Goal: Task Accomplishment & Management: Complete application form

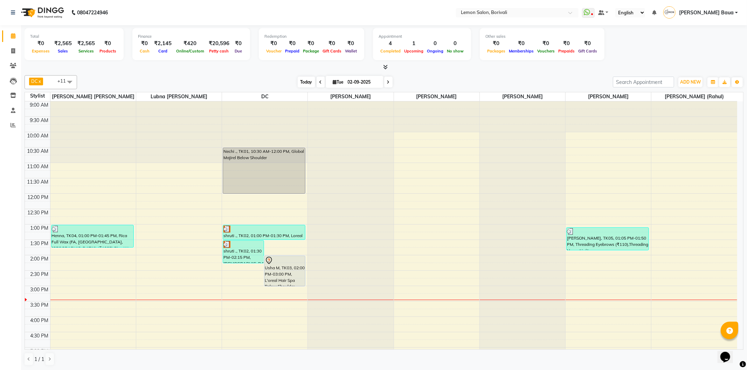
click at [303, 83] on span "Today" at bounding box center [307, 82] width 18 height 11
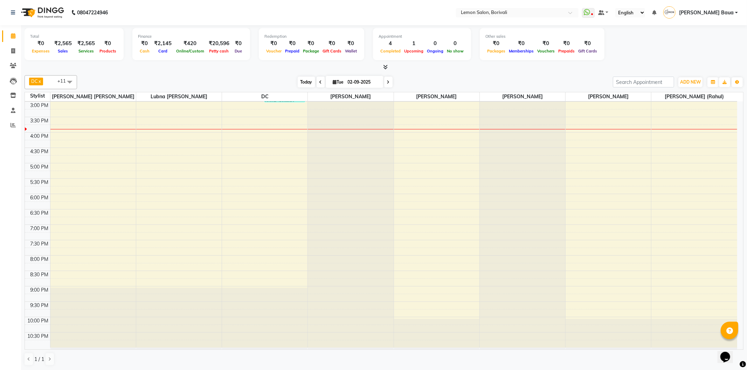
click at [306, 86] on span "Today" at bounding box center [307, 82] width 18 height 11
click at [302, 81] on span "Today" at bounding box center [307, 82] width 18 height 11
click at [303, 82] on span "Today" at bounding box center [307, 82] width 18 height 11
click at [307, 81] on span "Today" at bounding box center [307, 82] width 18 height 11
click at [300, 82] on span "Today" at bounding box center [307, 82] width 18 height 11
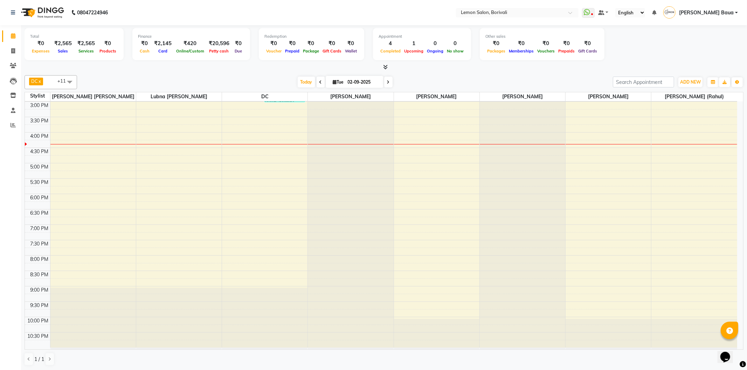
click at [268, 84] on div "Today Tue 02-09-2025" at bounding box center [345, 82] width 529 height 11
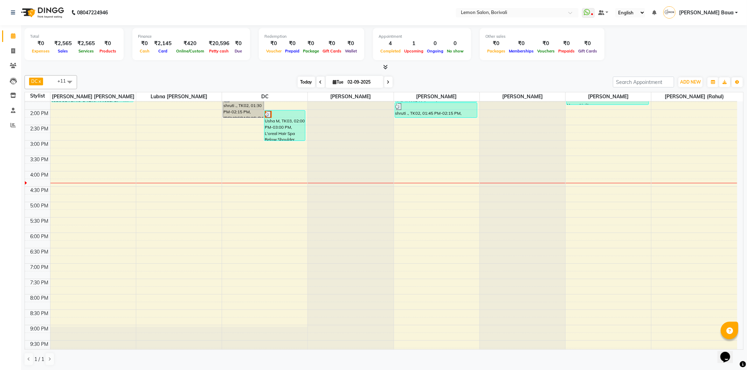
click at [301, 84] on span "Today" at bounding box center [307, 82] width 18 height 11
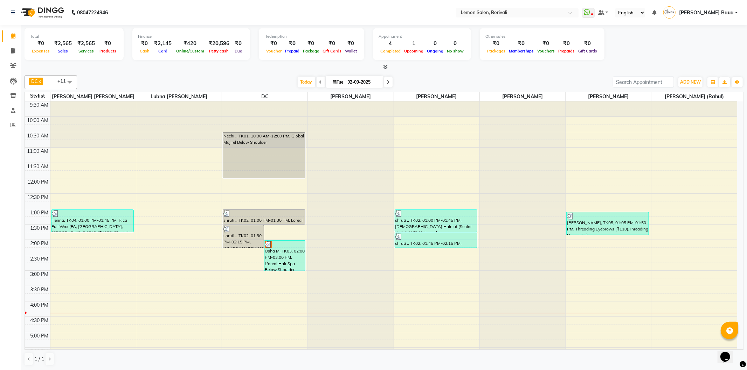
scroll to position [0, 0]
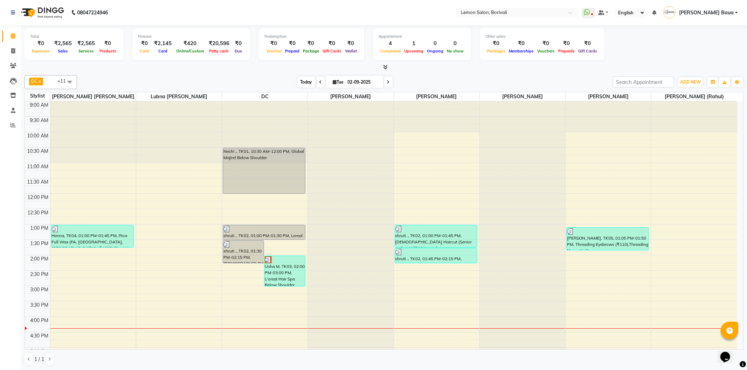
click at [303, 86] on span "Today" at bounding box center [307, 82] width 18 height 11
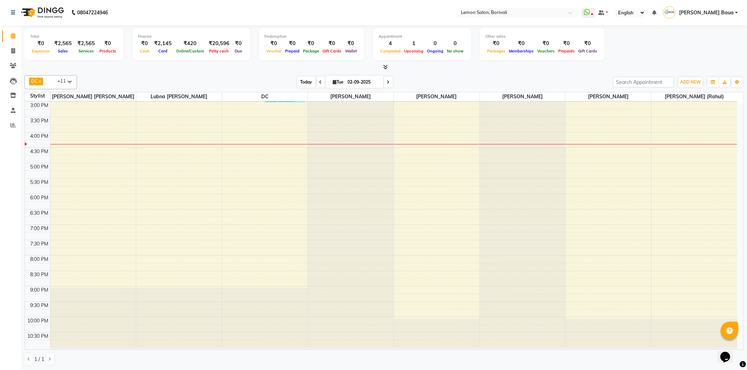
click at [301, 86] on span "Today" at bounding box center [307, 82] width 18 height 11
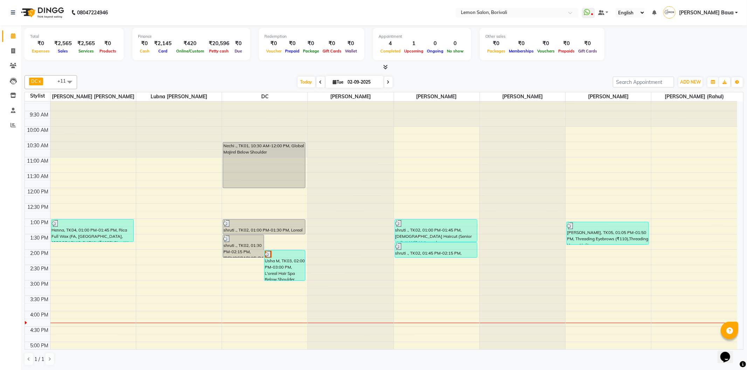
scroll to position [0, 0]
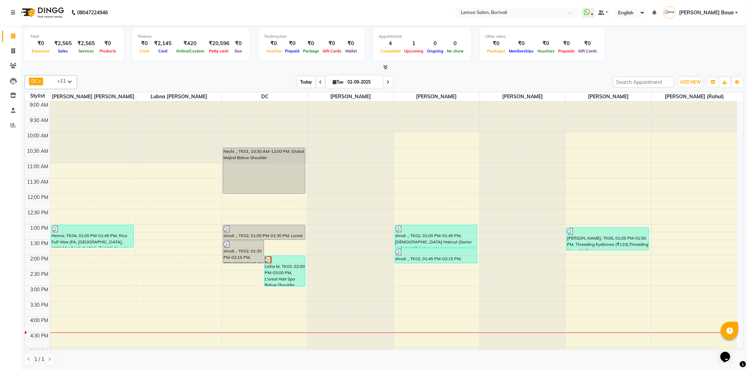
click at [306, 82] on span "Today" at bounding box center [307, 82] width 18 height 11
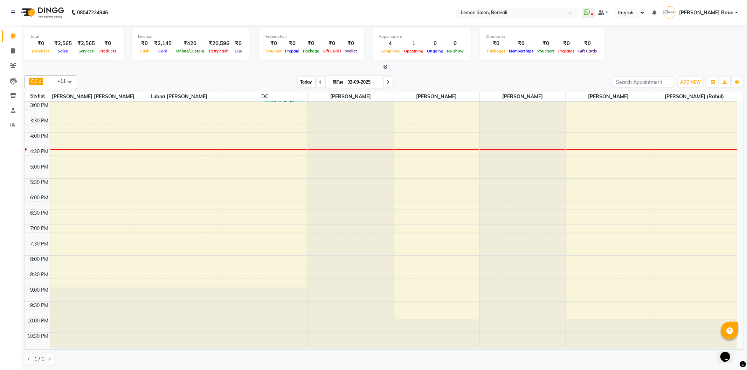
click at [305, 85] on span "Today" at bounding box center [307, 82] width 18 height 11
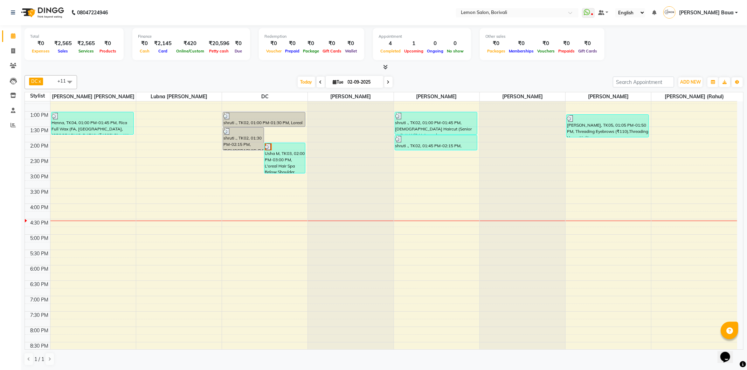
scroll to position [117, 0]
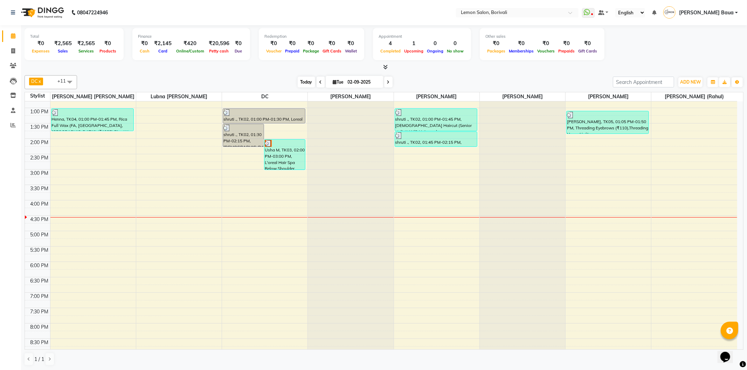
click at [298, 81] on span "Today" at bounding box center [307, 82] width 18 height 11
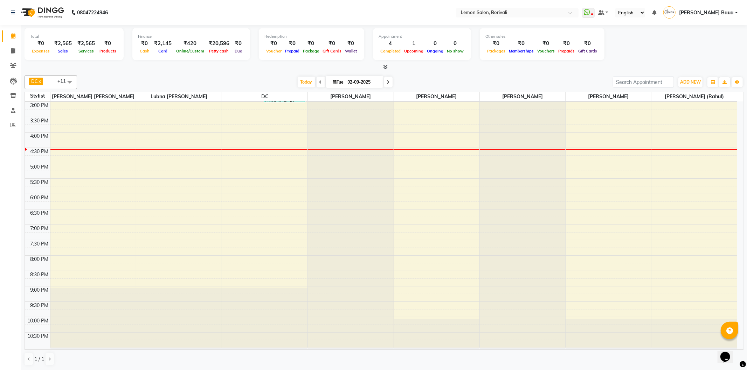
click at [224, 83] on div "Today Tue 02-09-2025" at bounding box center [345, 82] width 529 height 11
click at [299, 83] on span "Today" at bounding box center [307, 82] width 18 height 11
click at [265, 82] on div "Today Tue 02-09-2025" at bounding box center [345, 82] width 529 height 11
click at [302, 82] on span "Today" at bounding box center [307, 82] width 18 height 11
click at [9, 124] on span at bounding box center [13, 126] width 12 height 8
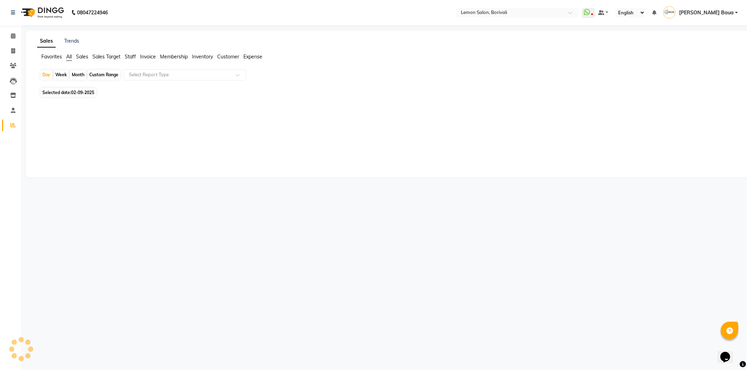
click at [113, 54] on span "Sales Target" at bounding box center [106, 57] width 28 height 6
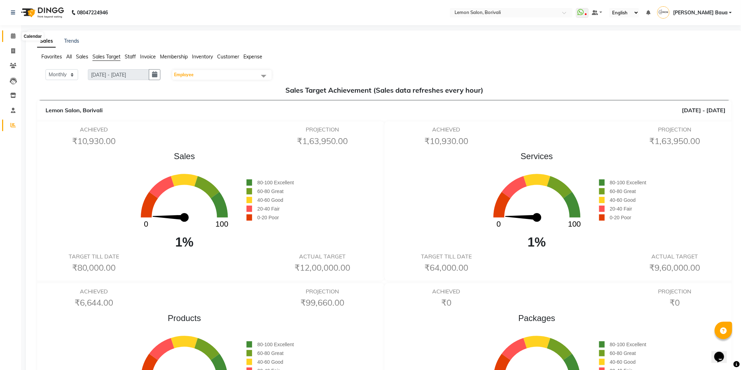
click at [9, 37] on span at bounding box center [13, 36] width 12 height 8
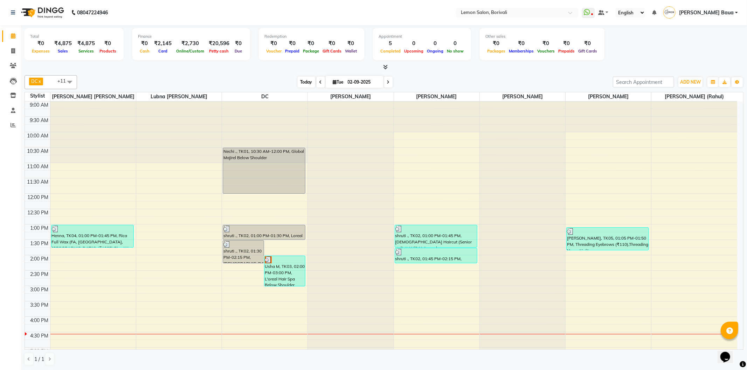
click at [306, 85] on span "Today" at bounding box center [307, 82] width 18 height 11
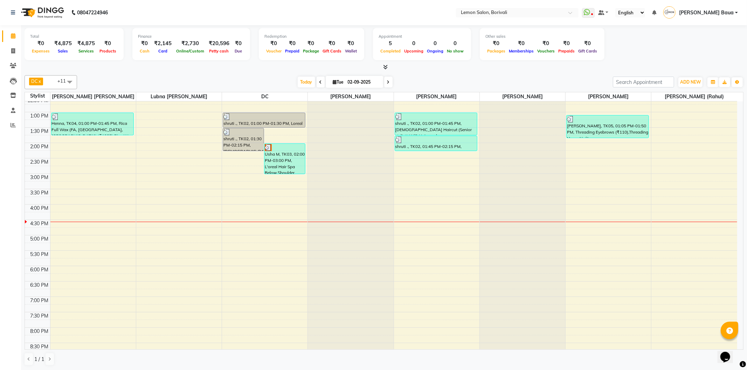
scroll to position [107, 0]
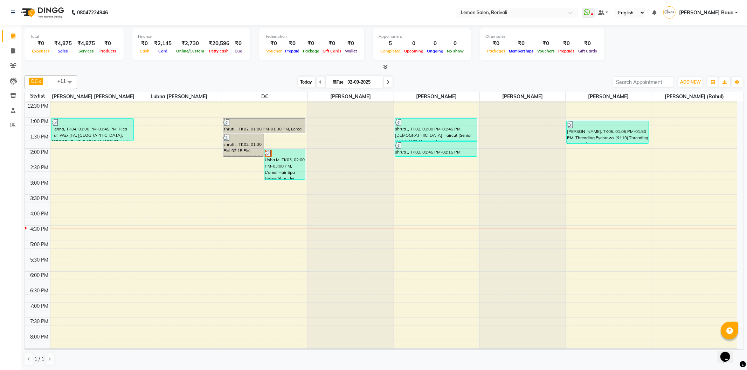
click at [306, 80] on span "Today" at bounding box center [307, 82] width 18 height 11
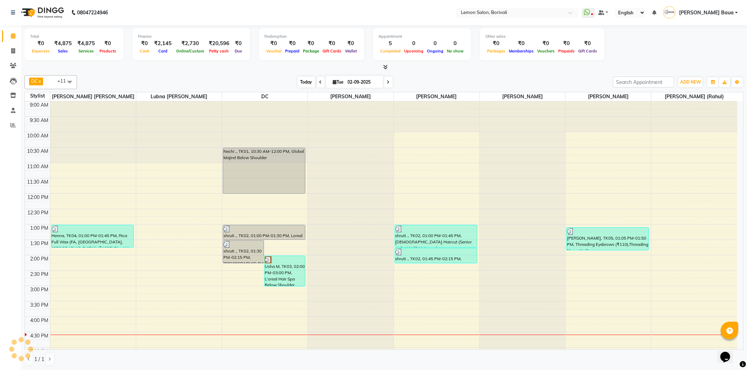
scroll to position [185, 0]
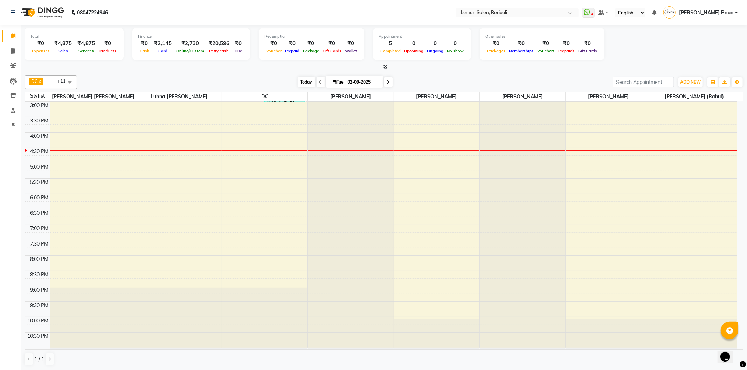
click at [311, 86] on span "Today" at bounding box center [307, 82] width 18 height 11
click at [307, 84] on span "Today" at bounding box center [307, 82] width 18 height 11
click at [303, 84] on span "Today" at bounding box center [307, 82] width 18 height 11
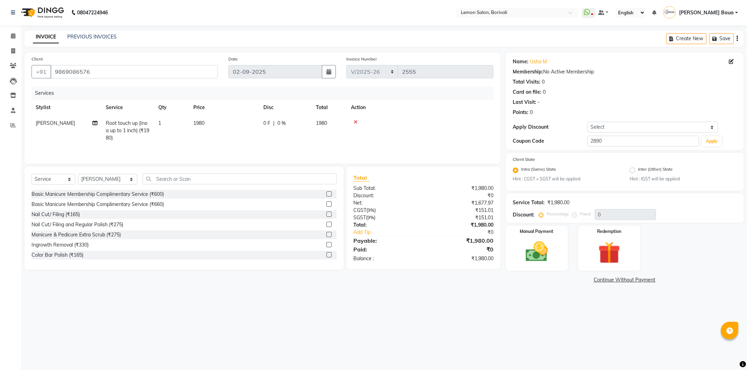
select select "567"
select select "service"
select select "16941"
click at [12, 37] on icon at bounding box center [13, 35] width 5 height 5
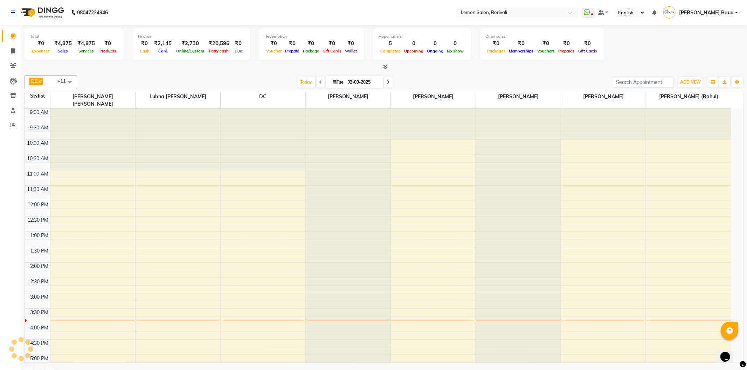
scroll to position [172, 0]
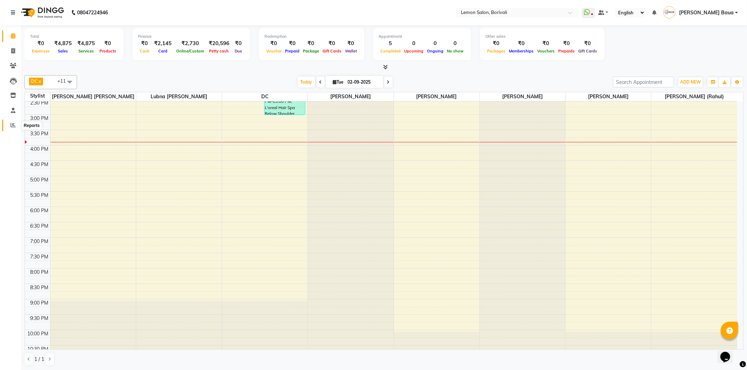
click at [11, 126] on icon at bounding box center [13, 125] width 5 height 5
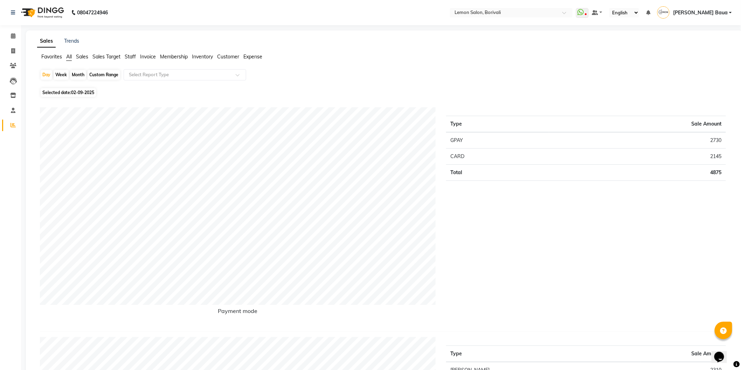
click at [102, 56] on span "Sales Target" at bounding box center [106, 57] width 28 height 6
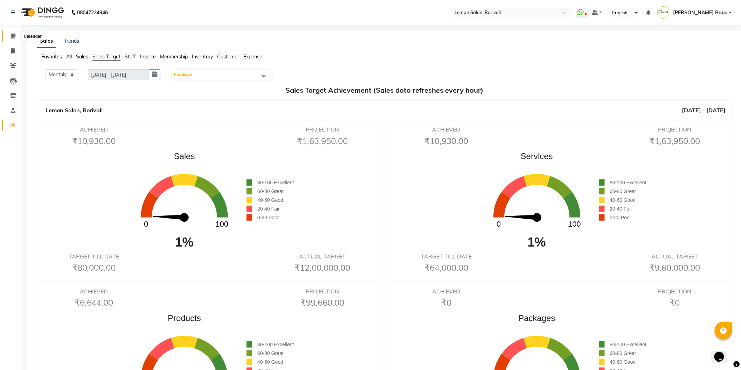
click at [11, 32] on span at bounding box center [13, 36] width 12 height 8
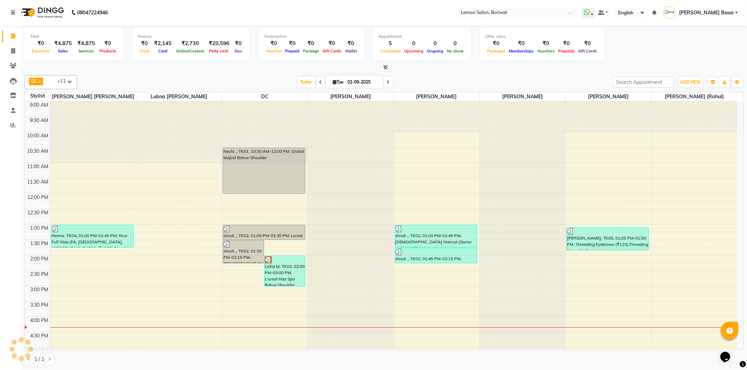
scroll to position [172, 0]
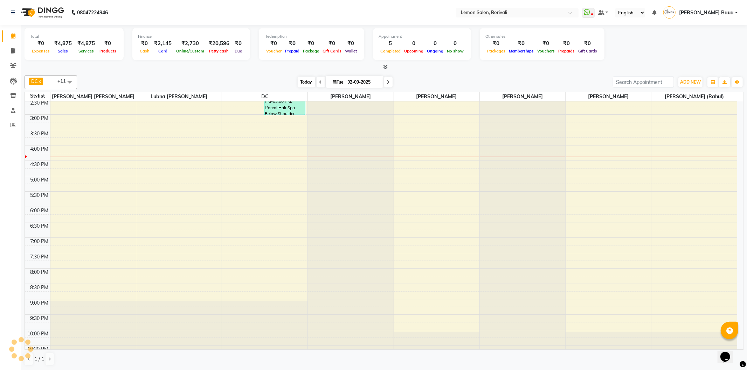
click at [303, 85] on span "Today" at bounding box center [307, 82] width 18 height 11
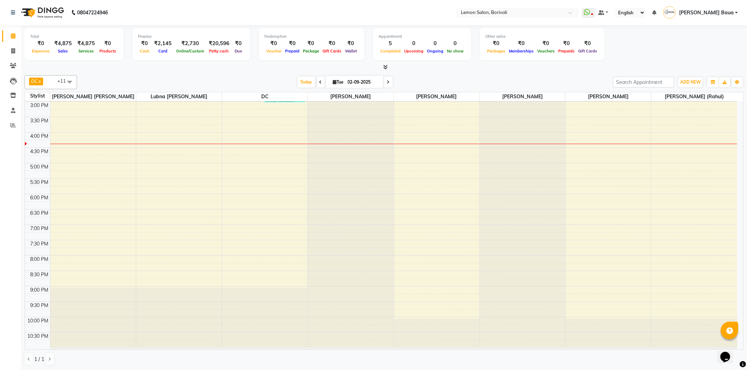
click at [254, 82] on div "Today Tue 02-09-2025" at bounding box center [345, 82] width 529 height 11
click at [307, 81] on span "Today" at bounding box center [307, 82] width 18 height 11
click at [263, 81] on div "Today Tue 02-09-2025" at bounding box center [345, 82] width 529 height 11
click at [307, 83] on span "Today" at bounding box center [307, 82] width 18 height 11
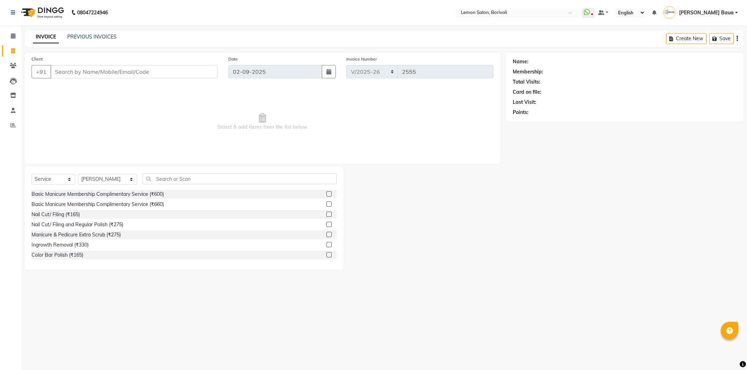
select select "567"
select select "service"
select select "79286"
click at [201, 178] on input "text" at bounding box center [240, 179] width 194 height 11
click at [15, 35] on span at bounding box center [13, 36] width 12 height 8
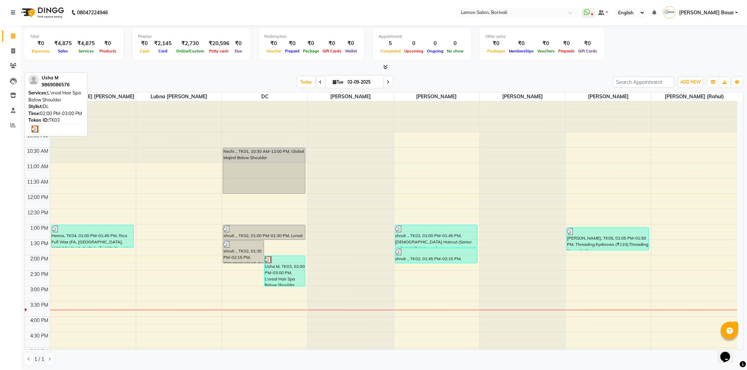
click at [274, 276] on div "Usha M, TK03, 02:00 PM-03:00 PM, L'oreal Hair Spa Below Shoulder" at bounding box center [284, 271] width 41 height 30
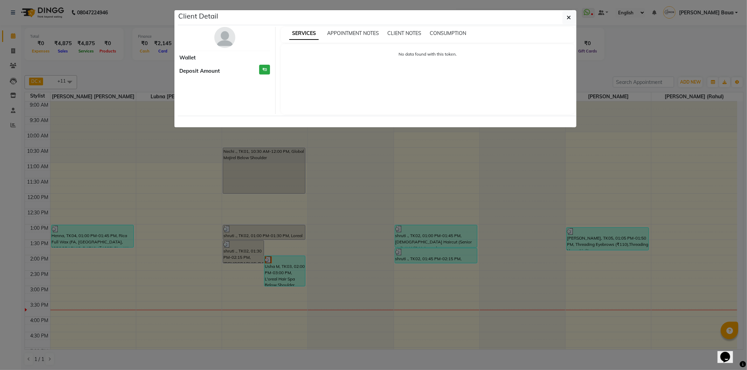
select select "3"
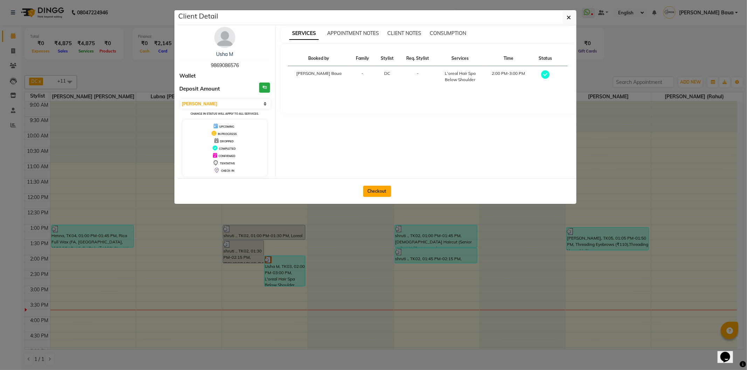
click at [377, 191] on button "Checkout" at bounding box center [377, 191] width 28 height 11
select select "567"
select select "service"
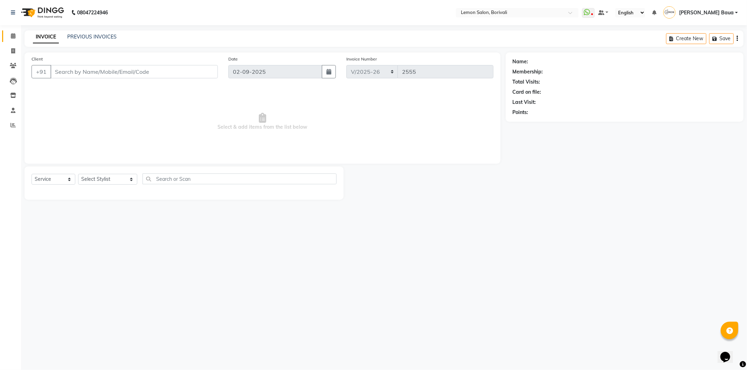
type input "9869086576"
select select "7885"
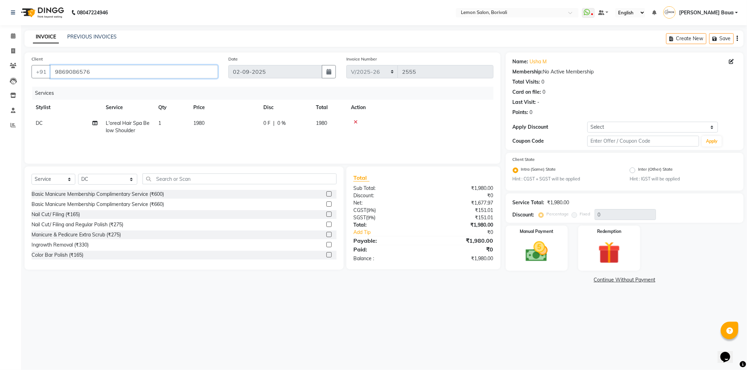
click at [212, 72] on input "9869086576" at bounding box center [133, 71] width 167 height 13
click at [160, 75] on input "9869086576" at bounding box center [133, 71] width 167 height 13
click at [41, 123] on span "DC" at bounding box center [39, 123] width 7 height 6
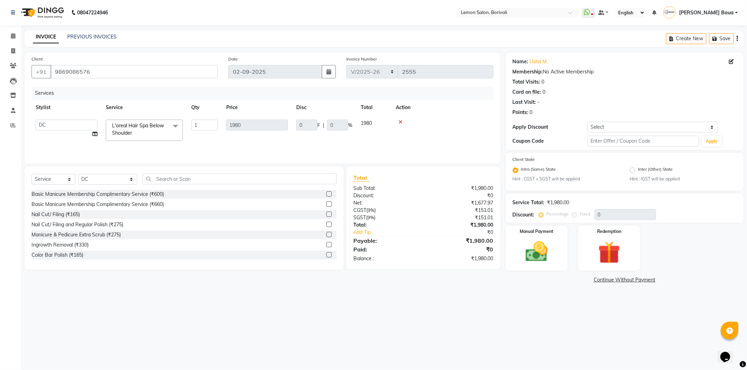
click at [41, 123] on select "DC [PERSON_NAME] [PERSON_NAME] Baua Jyoti [PERSON_NAME] [PERSON_NAME] Mo [PERSO…" at bounding box center [67, 125] width 62 height 11
select select "83349"
click at [91, 179] on select "Select Stylist DC [PERSON_NAME] [PERSON_NAME] [PERSON_NAME] [PERSON_NAME] [PERS…" at bounding box center [107, 179] width 59 height 11
select select "16941"
click at [78, 174] on select "Select Stylist DC [PERSON_NAME] [PERSON_NAME] [PERSON_NAME] [PERSON_NAME] [PERS…" at bounding box center [107, 179] width 59 height 11
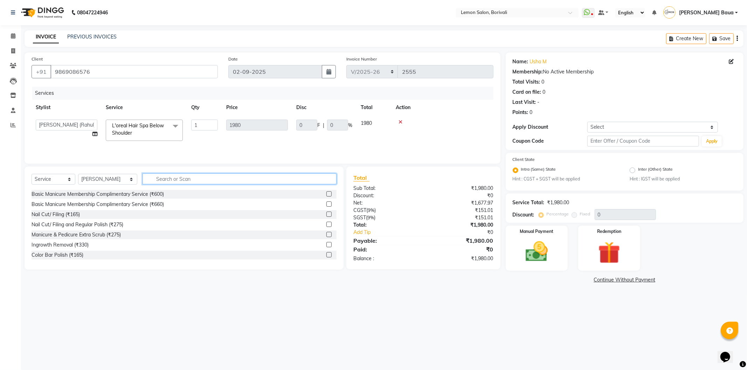
click at [167, 181] on input "text" at bounding box center [240, 179] width 194 height 11
click at [180, 180] on input "lore" at bounding box center [235, 179] width 184 height 11
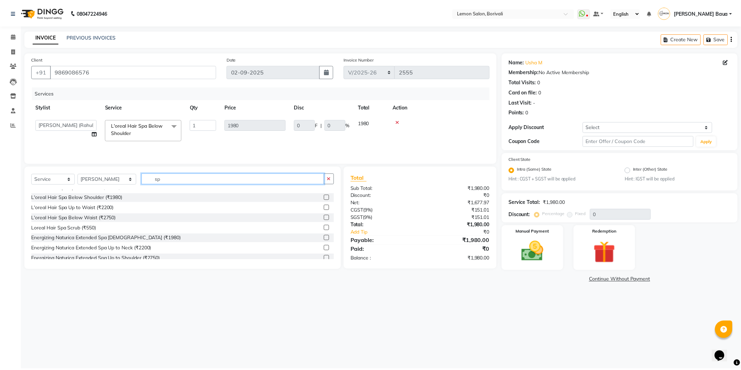
scroll to position [0, 0]
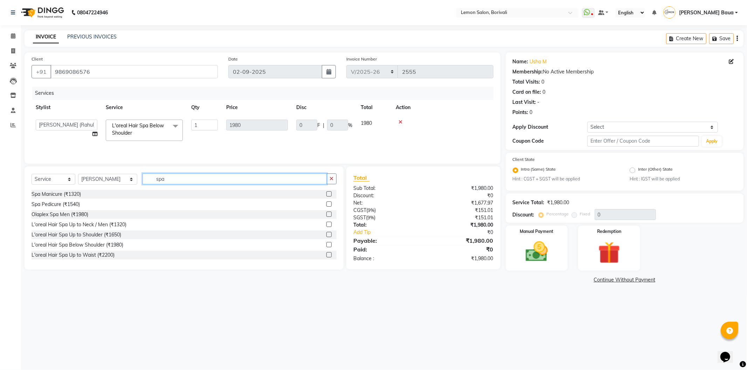
type input "spa"
click at [326, 245] on label at bounding box center [328, 244] width 5 height 5
click at [326, 245] on input "checkbox" at bounding box center [328, 245] width 5 height 5
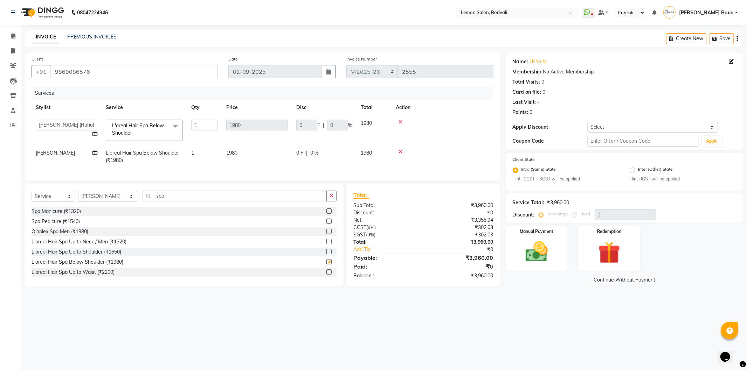
checkbox input "false"
click at [157, 201] on input "spa" at bounding box center [235, 196] width 184 height 11
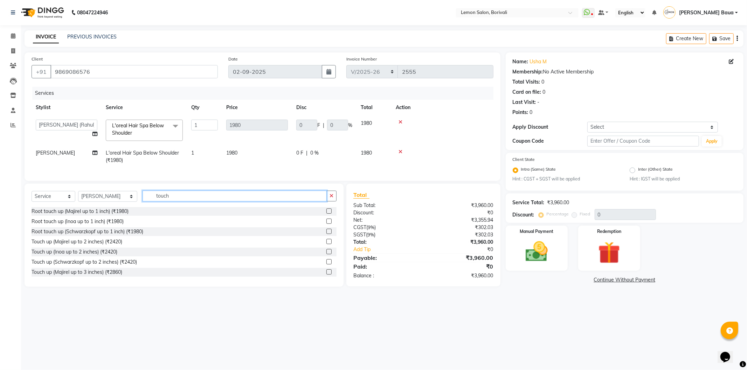
type input "touch"
click at [326, 224] on label at bounding box center [328, 221] width 5 height 5
click at [326, 224] on input "checkbox" at bounding box center [328, 222] width 5 height 5
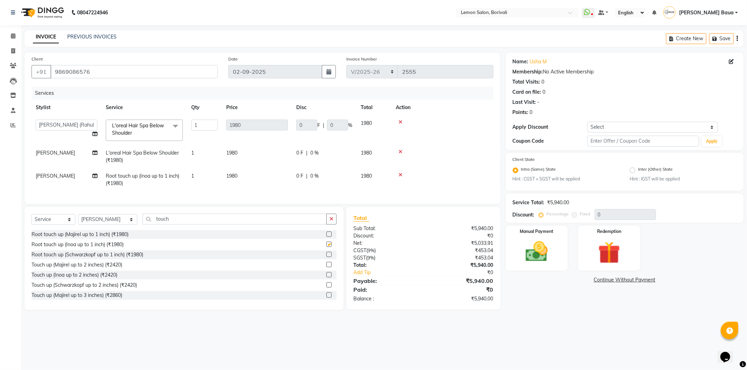
checkbox input "false"
click at [209, 222] on input "touch" at bounding box center [235, 219] width 184 height 11
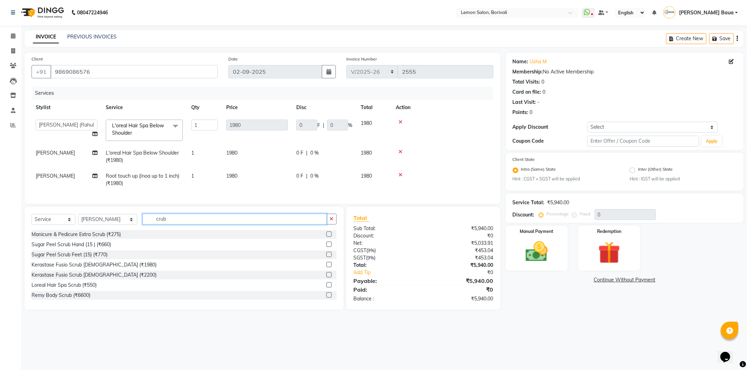
type input "crub"
click at [326, 288] on label at bounding box center [328, 285] width 5 height 5
click at [326, 288] on input "checkbox" at bounding box center [328, 285] width 5 height 5
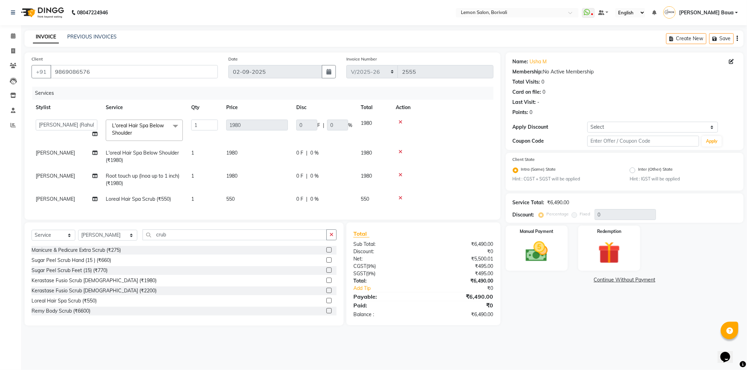
click at [326, 304] on label at bounding box center [328, 300] width 5 height 5
click at [326, 304] on input "checkbox" at bounding box center [328, 301] width 5 height 5
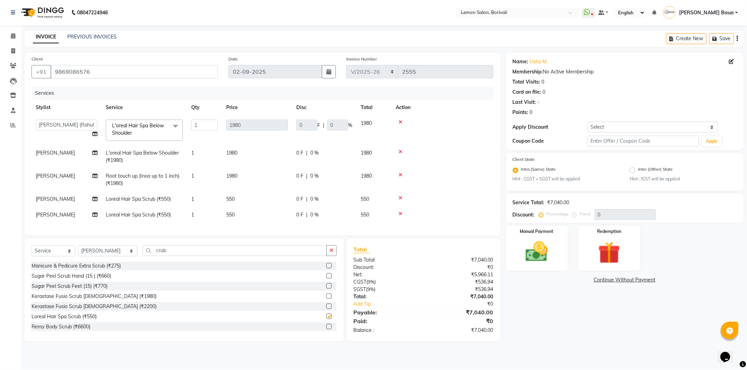
checkbox input "false"
click at [48, 215] on span "[PERSON_NAME]" at bounding box center [55, 215] width 39 height 6
select select "16941"
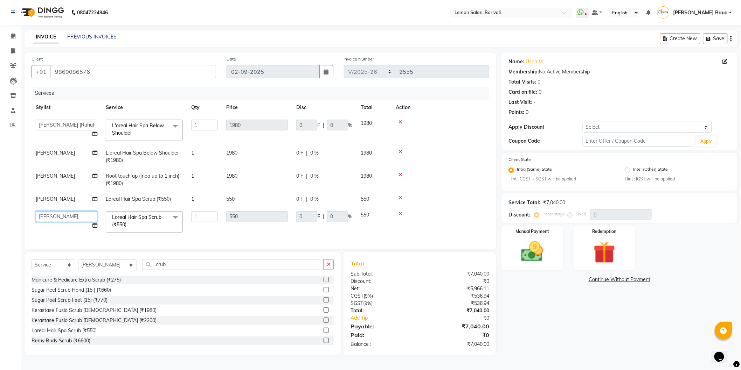
click at [48, 215] on select "DC [PERSON_NAME] [PERSON_NAME] Baua Jyoti [PERSON_NAME] [PERSON_NAME] Mo [PERSO…" at bounding box center [67, 216] width 62 height 11
select select "83349"
click at [439, 209] on td at bounding box center [440, 222] width 98 height 30
click at [236, 269] on input "crub" at bounding box center [233, 264] width 182 height 11
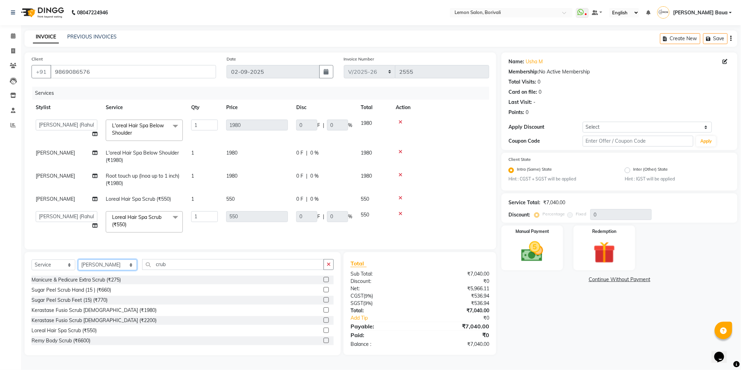
click at [97, 268] on select "Select Stylist DC [PERSON_NAME] [PERSON_NAME] [PERSON_NAME] [PERSON_NAME] [PERS…" at bounding box center [107, 265] width 59 height 11
select select "83349"
click at [78, 266] on select "Select Stylist DC [PERSON_NAME] [PERSON_NAME] [PERSON_NAME] [PERSON_NAME] [PERS…" at bounding box center [107, 265] width 59 height 11
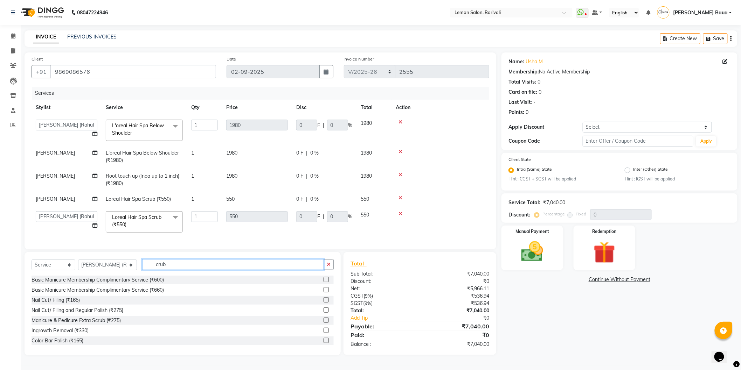
click at [171, 270] on input "crub" at bounding box center [233, 264] width 182 height 11
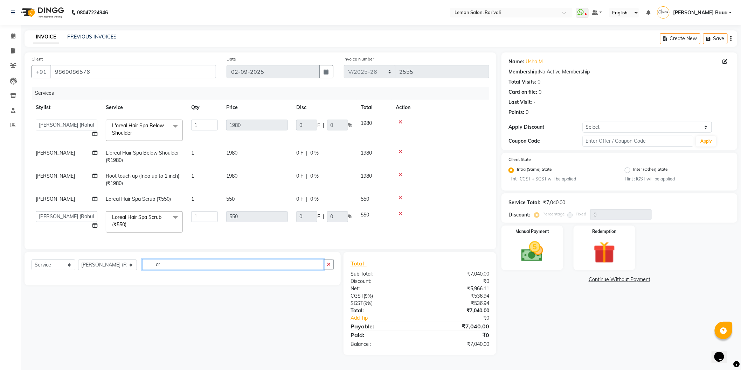
type input "c"
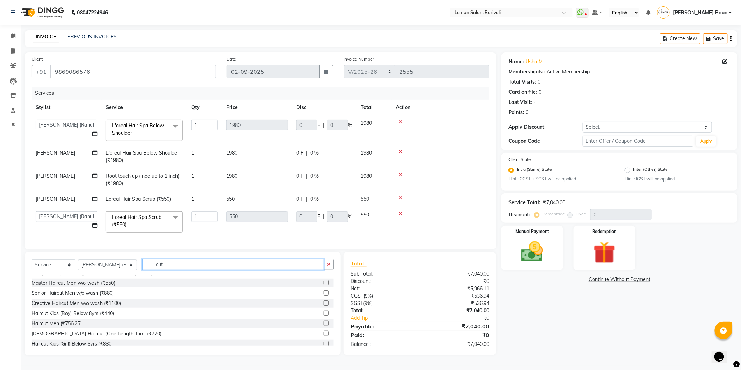
scroll to position [39, 0]
type input "cut"
click at [317, 336] on div "[DEMOGRAPHIC_DATA] Haircut (One Length Trim) (₹770)" at bounding box center [183, 332] width 302 height 9
click at [324, 335] on label at bounding box center [326, 332] width 5 height 5
click at [324, 335] on input "checkbox" at bounding box center [326, 333] width 5 height 5
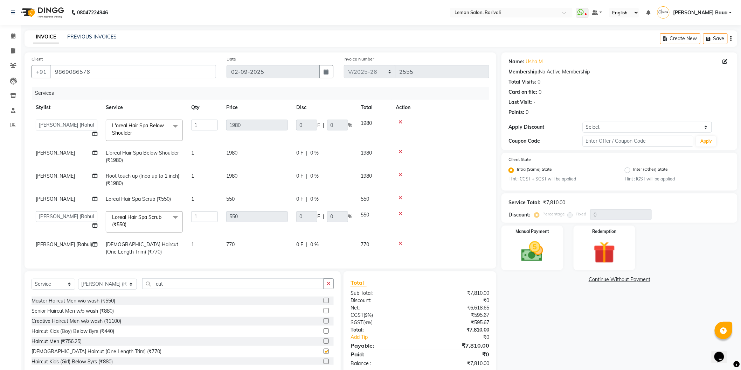
checkbox input "false"
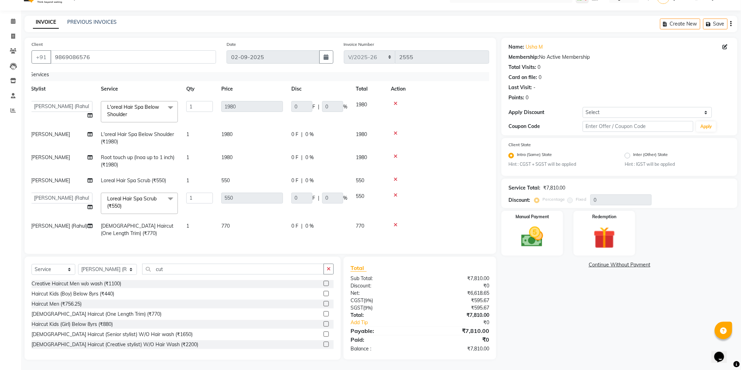
scroll to position [78, 0]
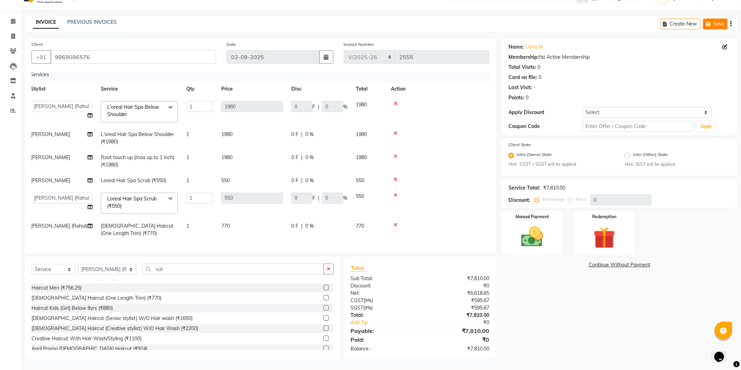
click at [720, 23] on button "Save" at bounding box center [715, 24] width 25 height 11
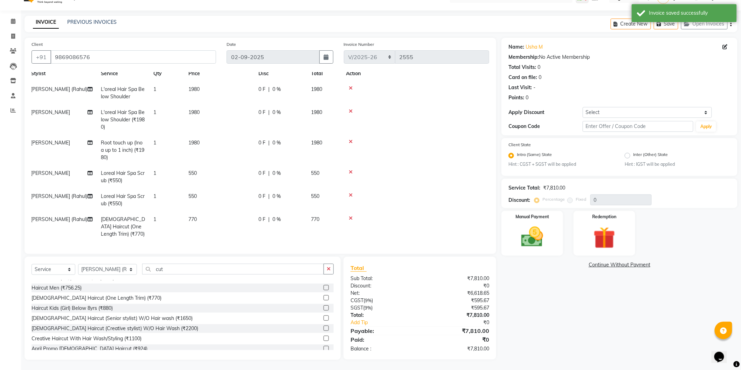
scroll to position [26, 5]
click at [517, 243] on img at bounding box center [532, 237] width 37 height 26
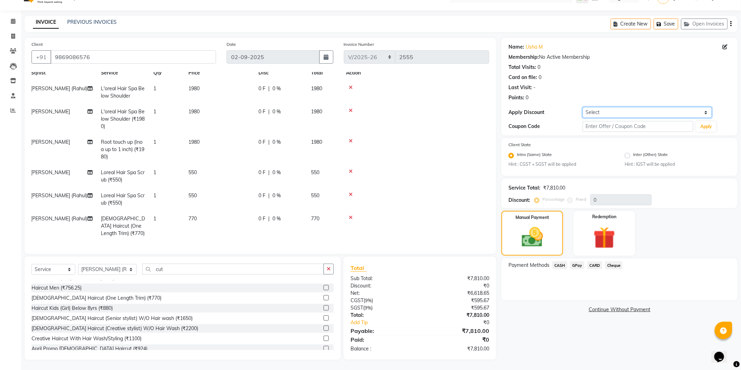
click at [620, 110] on select "Select Coupon → Abc" at bounding box center [648, 112] width 130 height 11
click at [666, 25] on button "Save" at bounding box center [666, 24] width 25 height 11
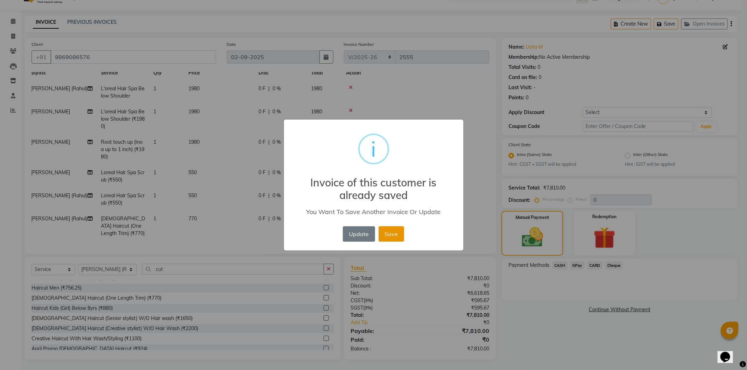
click at [389, 241] on button "Save" at bounding box center [392, 234] width 26 height 15
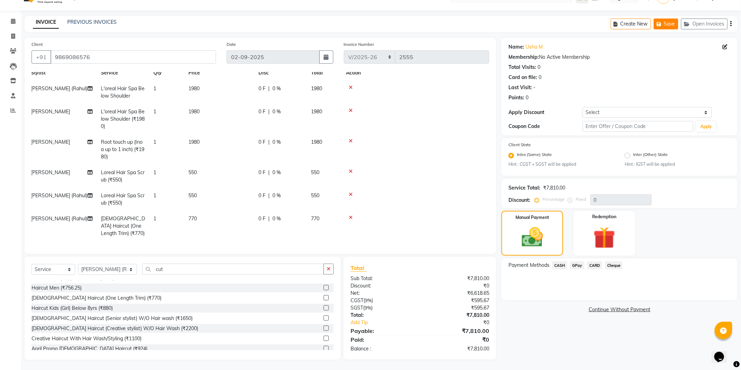
click at [669, 22] on button "Save" at bounding box center [666, 24] width 25 height 11
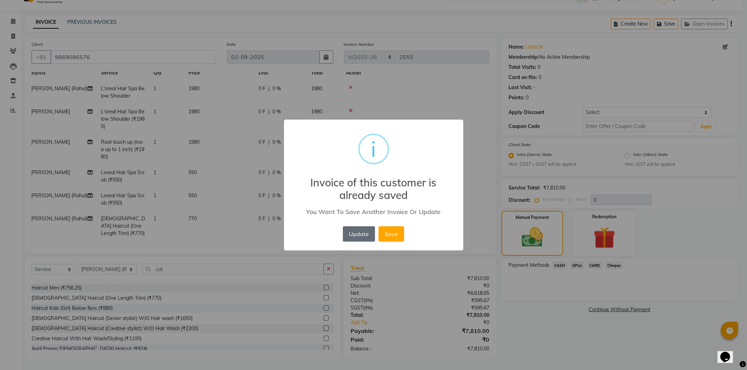
click at [354, 236] on button "Update" at bounding box center [359, 234] width 32 height 15
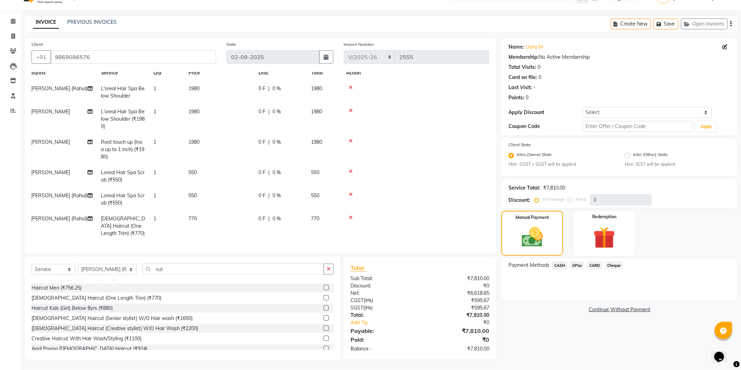
scroll to position [26, 0]
